Goal: Task Accomplishment & Management: Complete application form

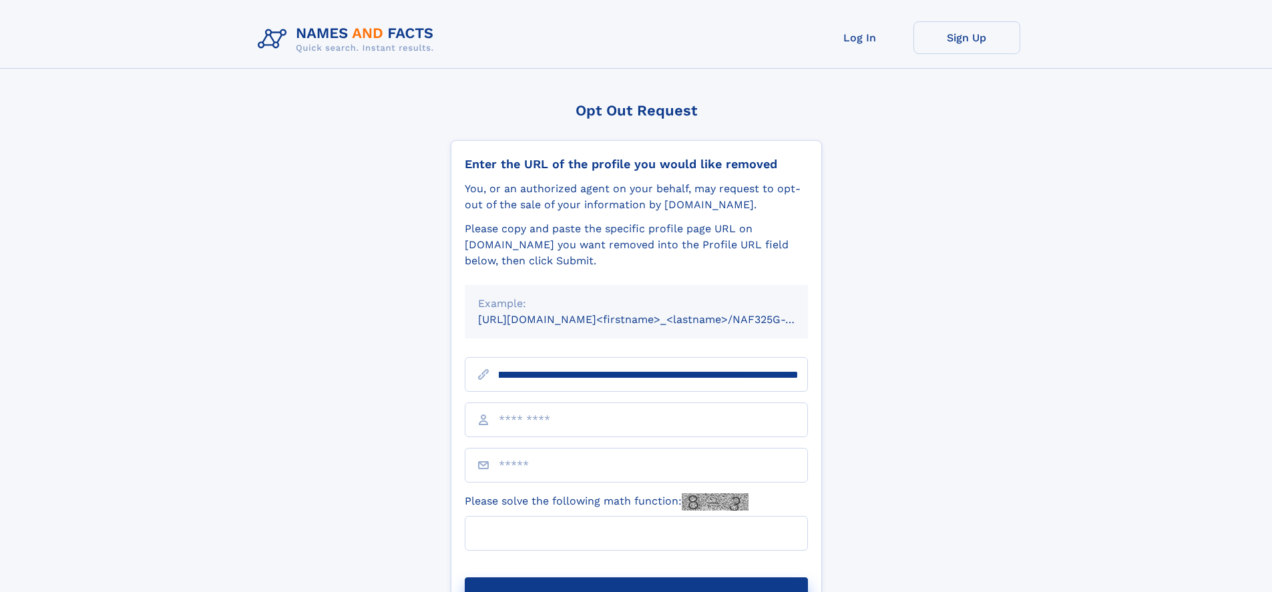
scroll to position [0, 155]
type input "**********"
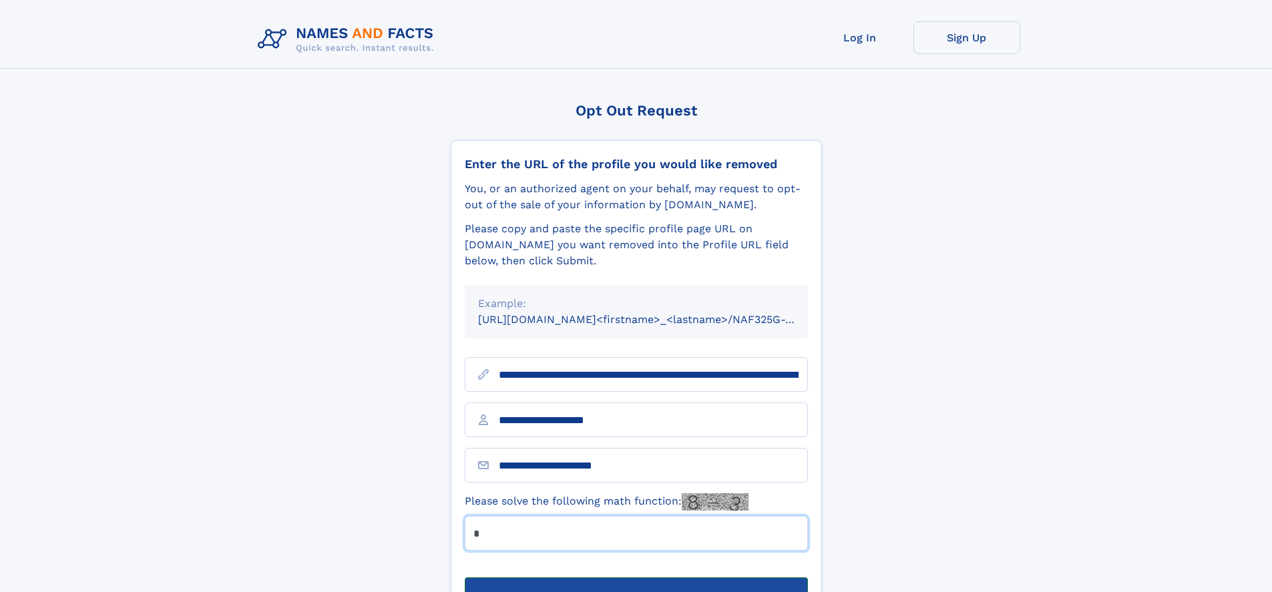
type input "*"
click at [635, 577] on button "Submit Opt Out Request" at bounding box center [636, 598] width 343 height 43
